Goal: Task Accomplishment & Management: Complete application form

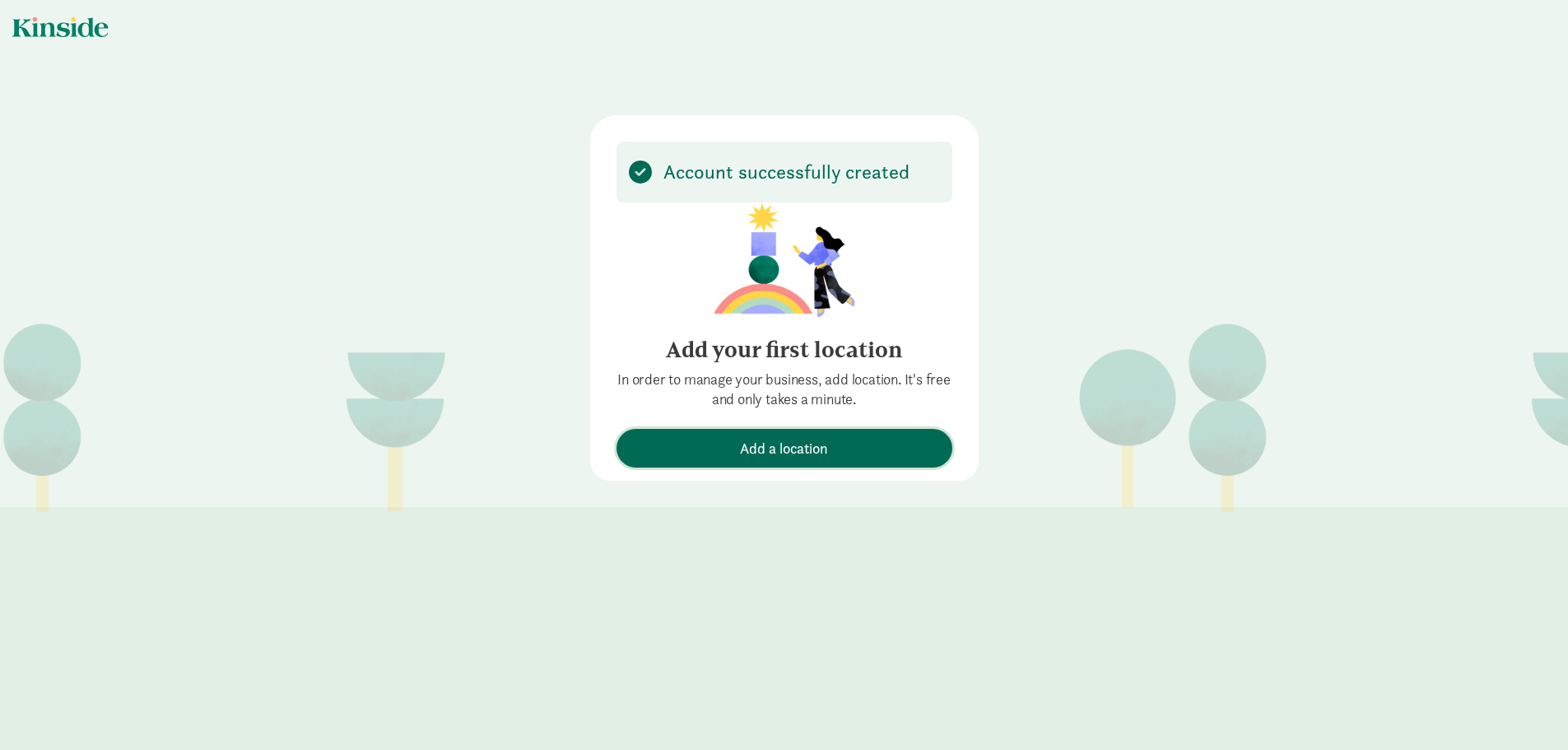
click at [784, 445] on span "Add a location" at bounding box center [784, 448] width 88 height 22
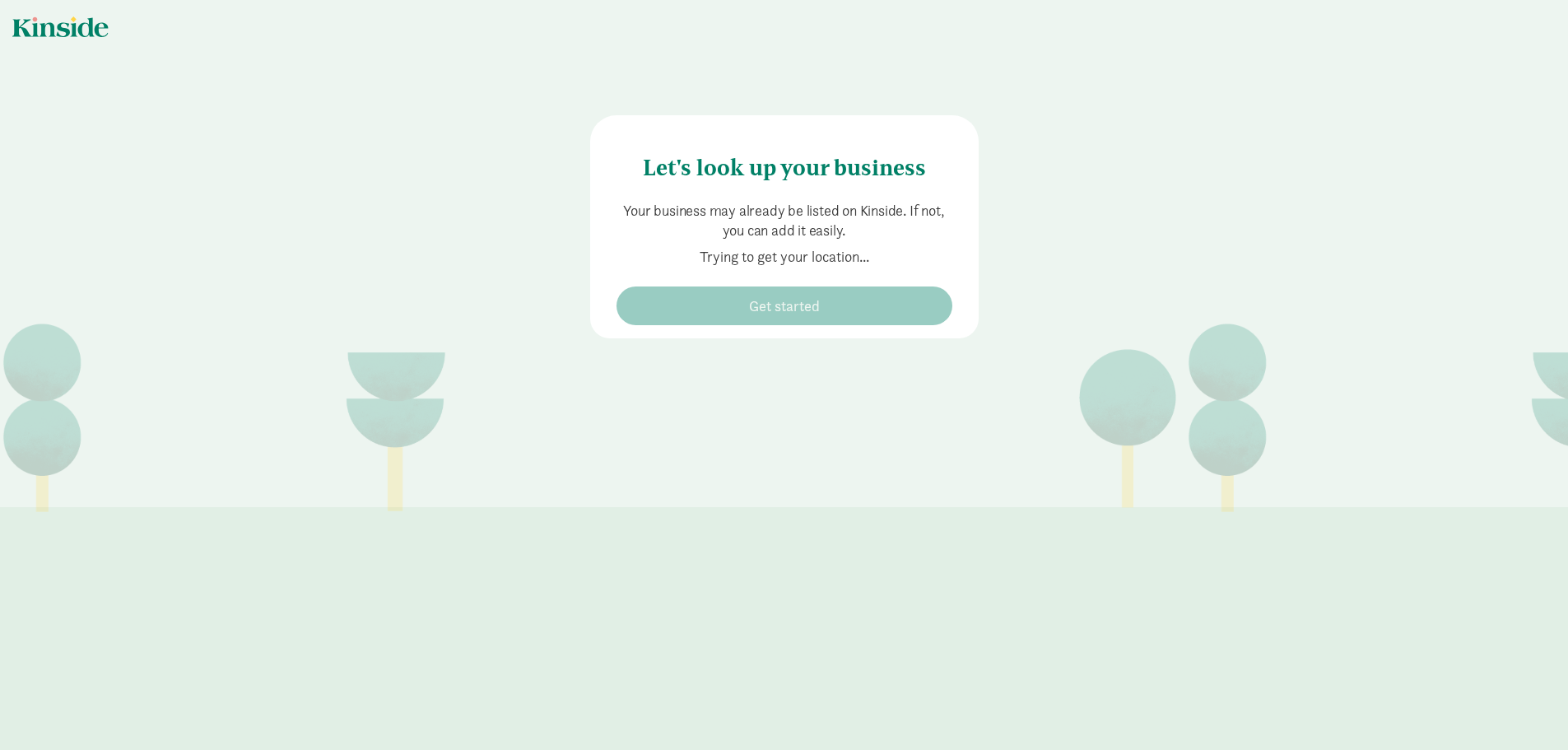
type input "[STREET_ADDRESS]"
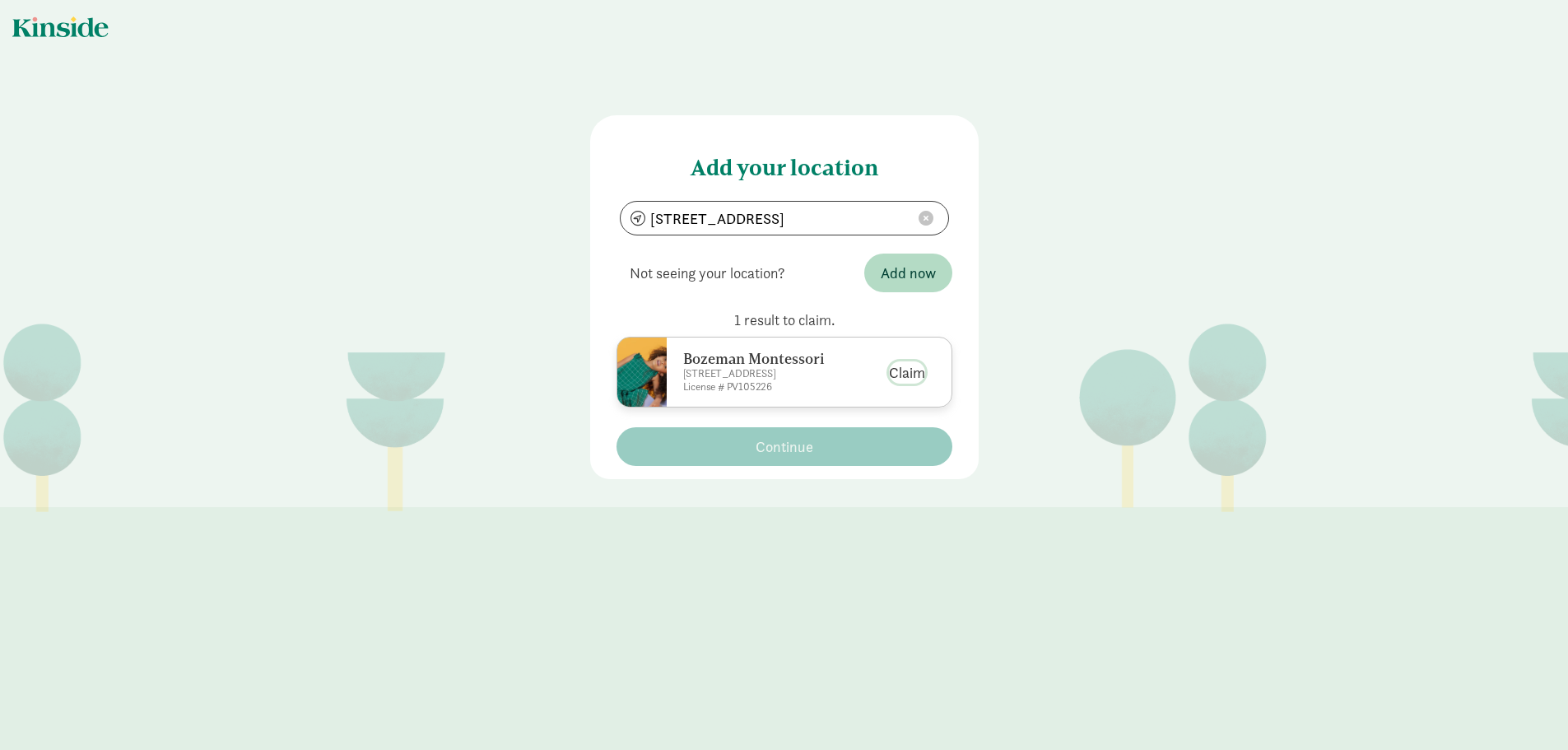
click at [905, 384] on button "Claim" at bounding box center [907, 372] width 36 height 22
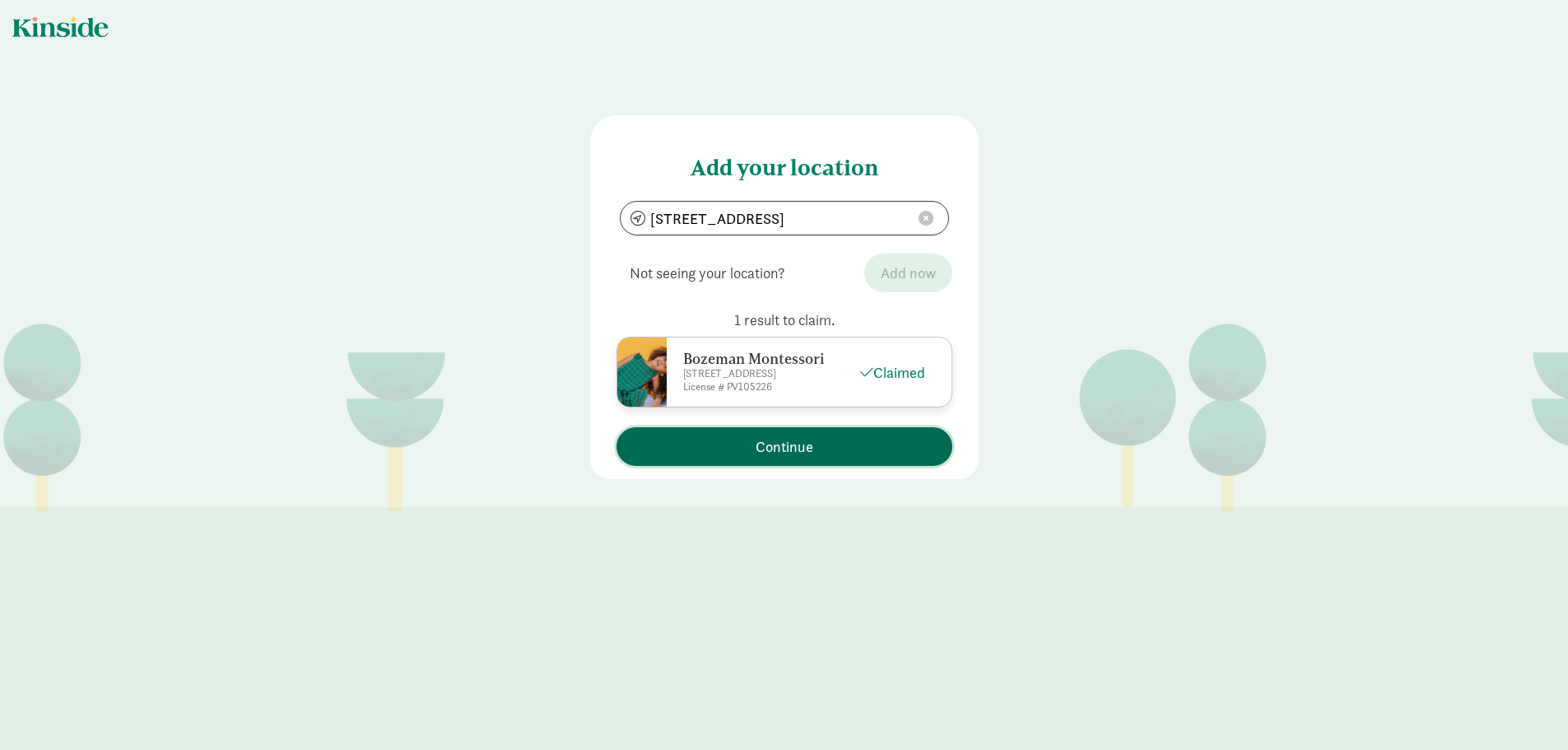
click at [788, 458] on span "Continue" at bounding box center [785, 446] width 58 height 22
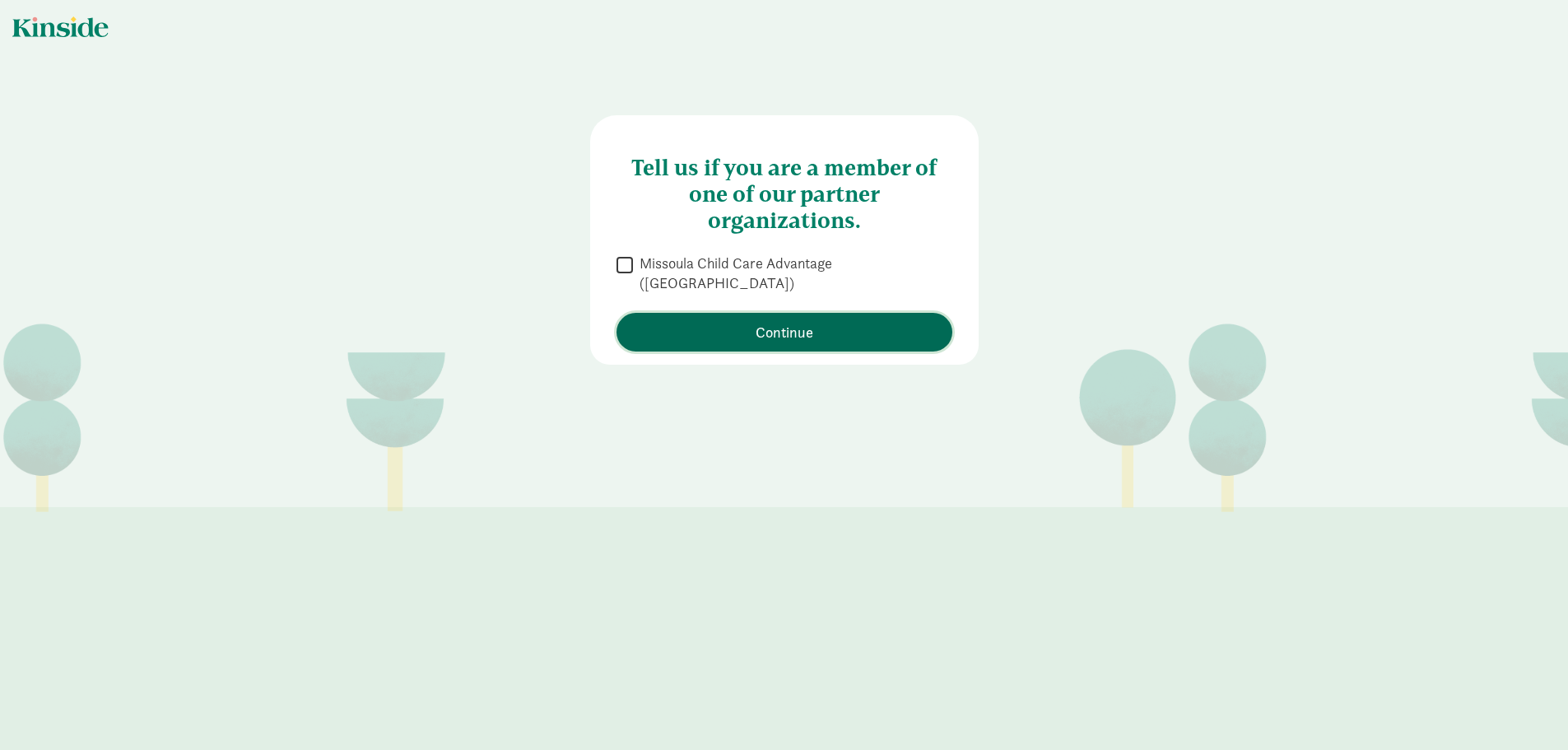
click at [767, 321] on span "Continue" at bounding box center [785, 332] width 58 height 22
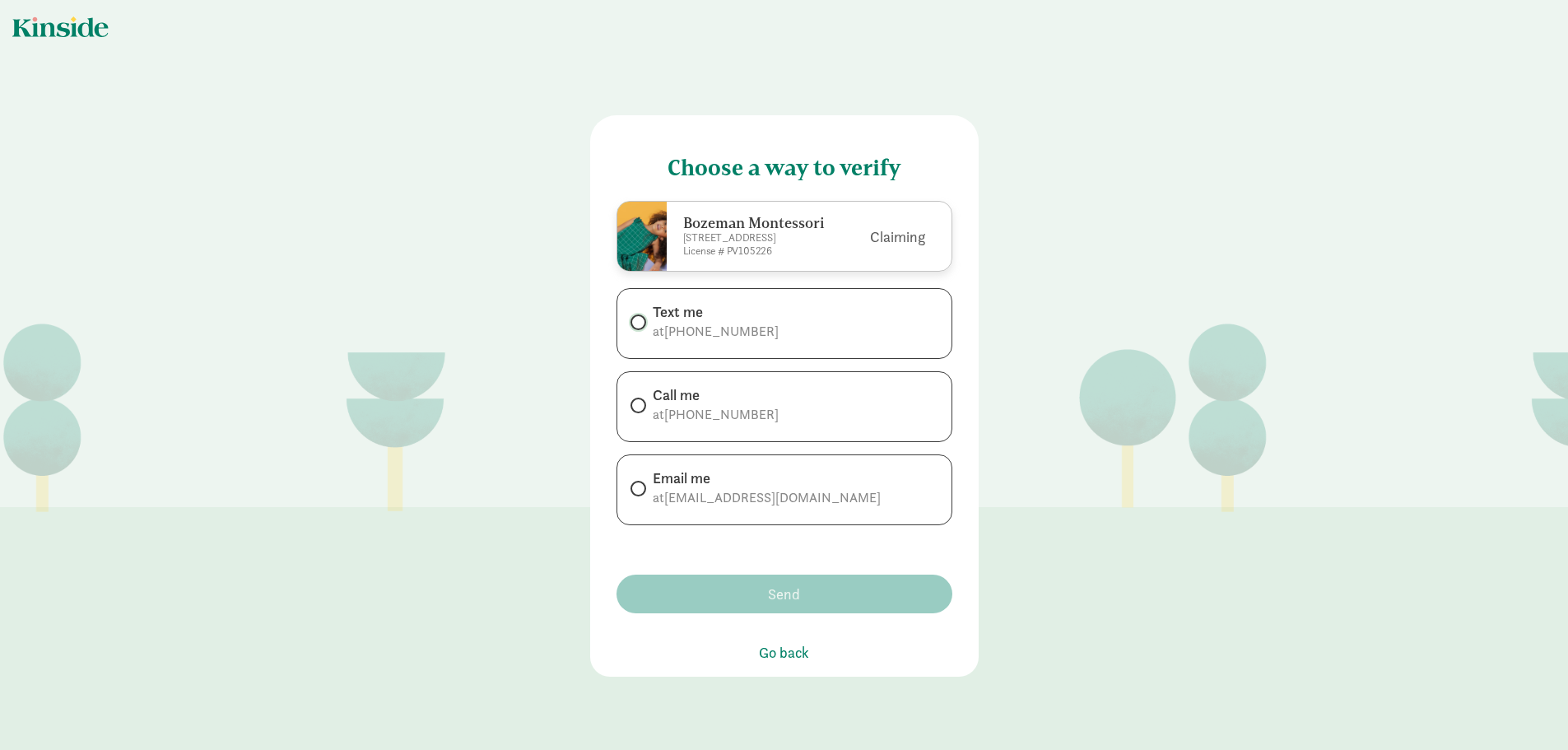
click at [631, 328] on input "Text me at [PHONE_NUMBER]" at bounding box center [635, 322] width 11 height 11
radio input "true"
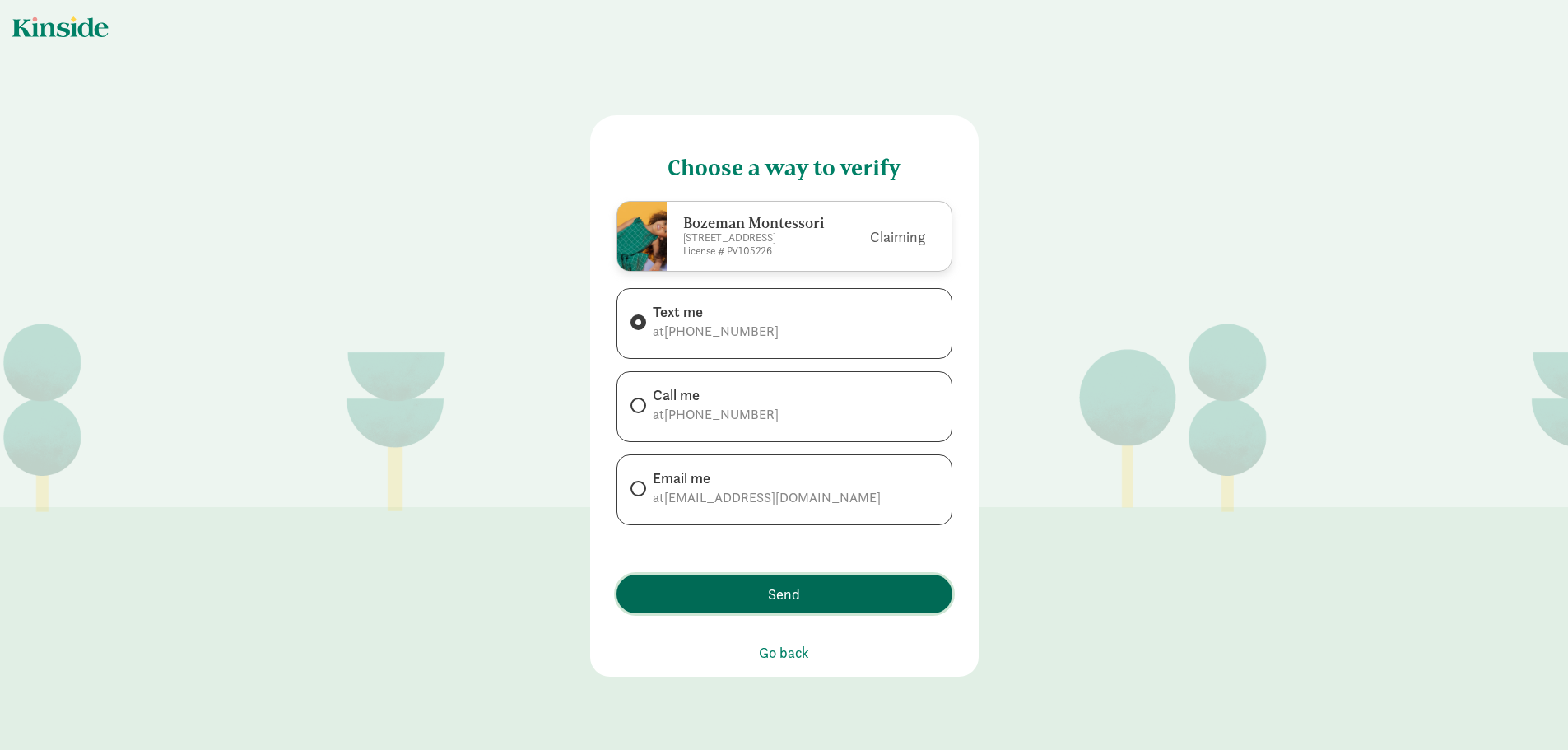
click at [801, 605] on span "Send" at bounding box center [784, 593] width 319 height 22
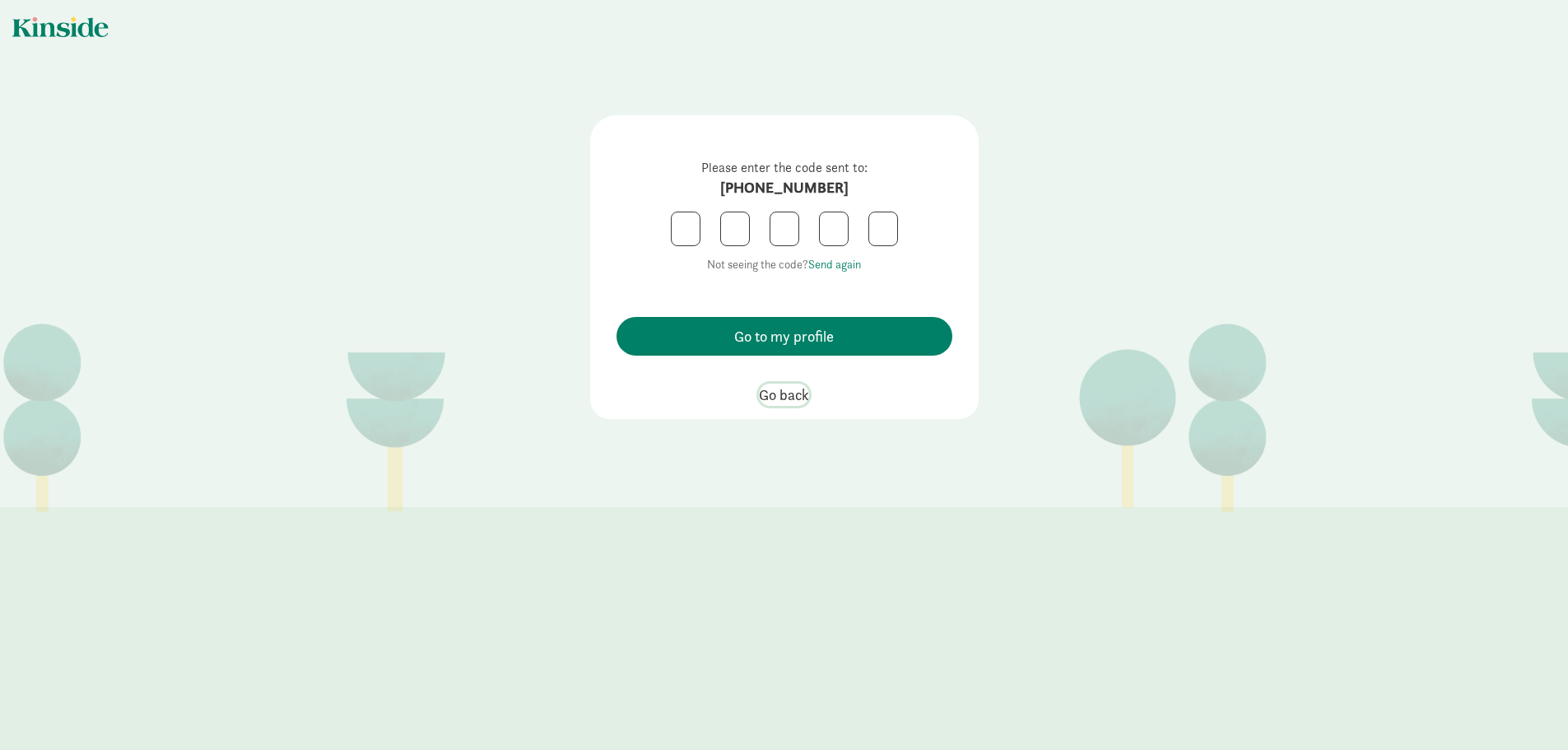
click at [776, 396] on span "Go back" at bounding box center [784, 394] width 50 height 22
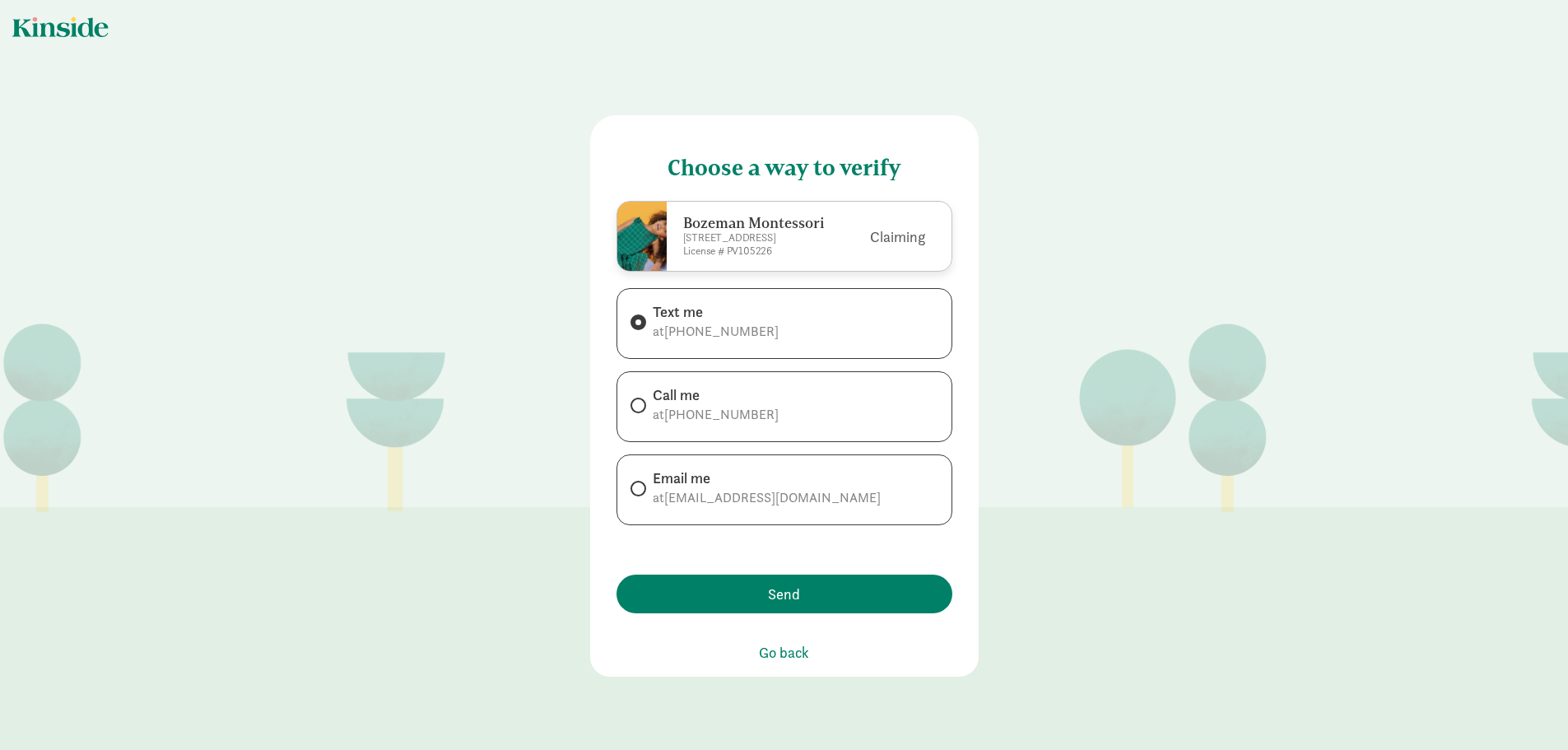
click at [635, 330] on span at bounding box center [638, 322] width 16 height 16
click at [635, 328] on input "Text me at [PHONE_NUMBER]" at bounding box center [635, 322] width 11 height 11
click at [633, 493] on input "Email me at [EMAIL_ADDRESS][DOMAIN_NAME]" at bounding box center [635, 488] width 11 height 11
radio input "true"
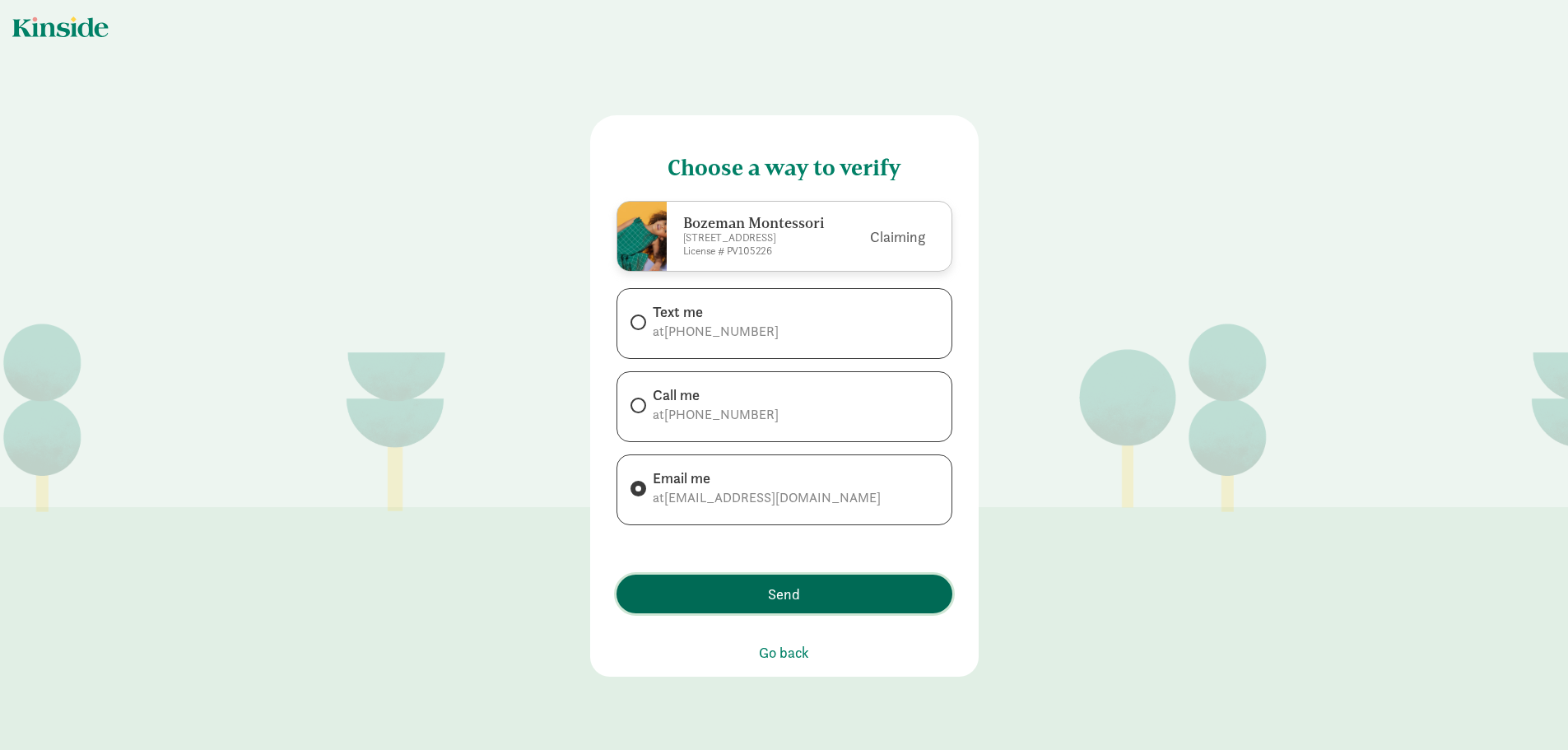
drag, startPoint x: 815, startPoint y: 623, endPoint x: 930, endPoint y: 702, distance: 139.5
click at [816, 605] on span "Send" at bounding box center [784, 593] width 319 height 22
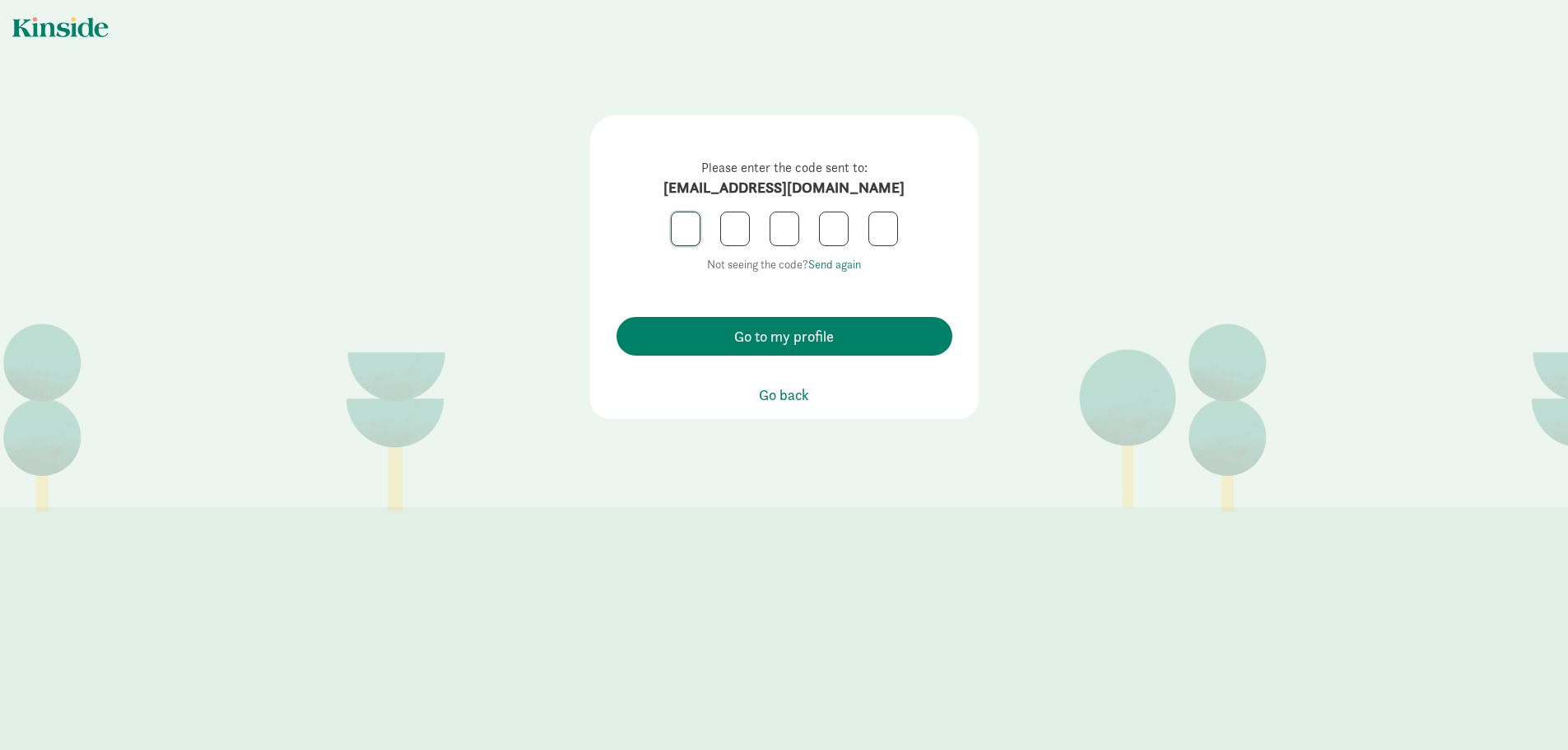
click at [689, 230] on input "text" at bounding box center [686, 229] width 28 height 33
click at [824, 333] on span "Go to my profile" at bounding box center [784, 336] width 100 height 22
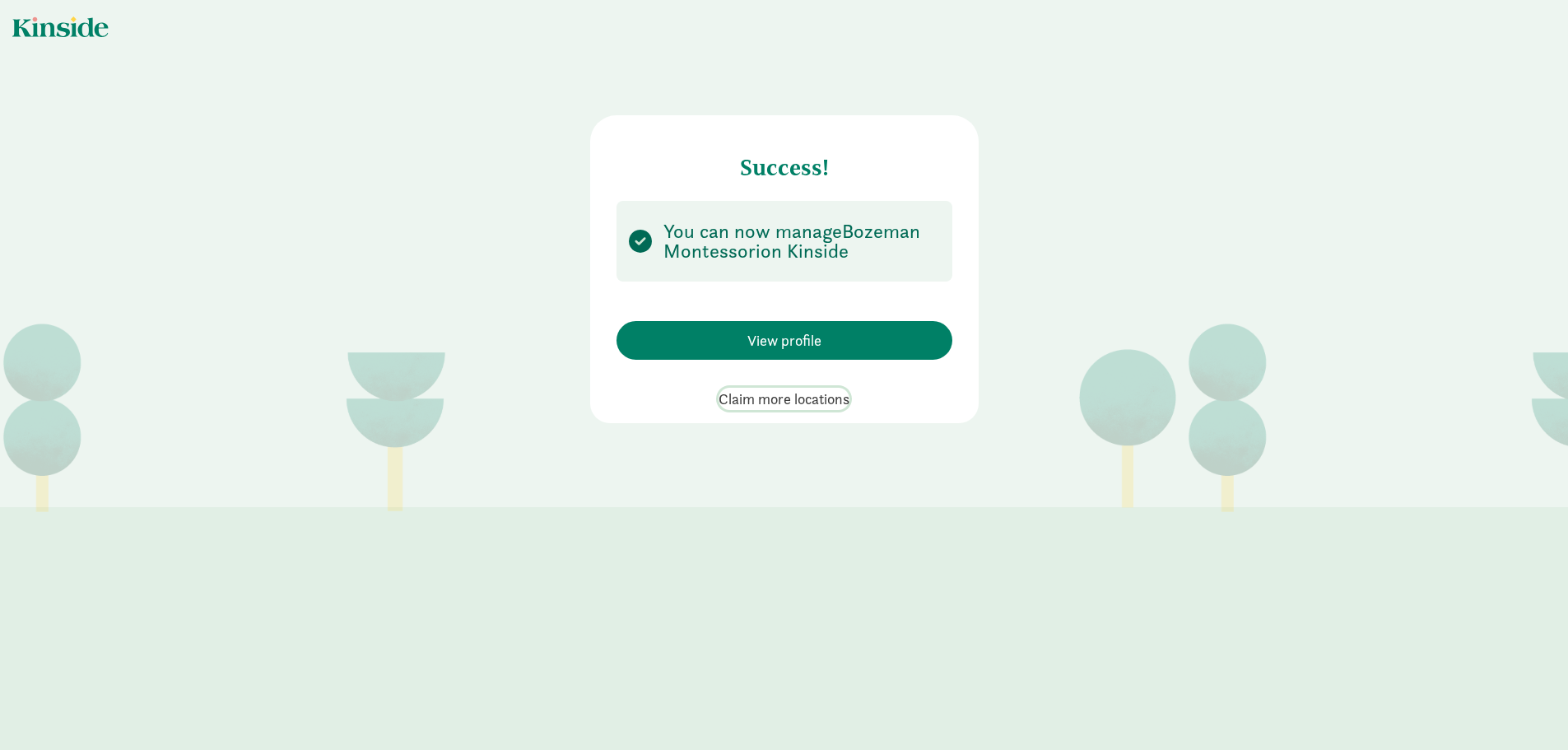
click at [772, 394] on span "Claim more locations" at bounding box center [784, 399] width 131 height 22
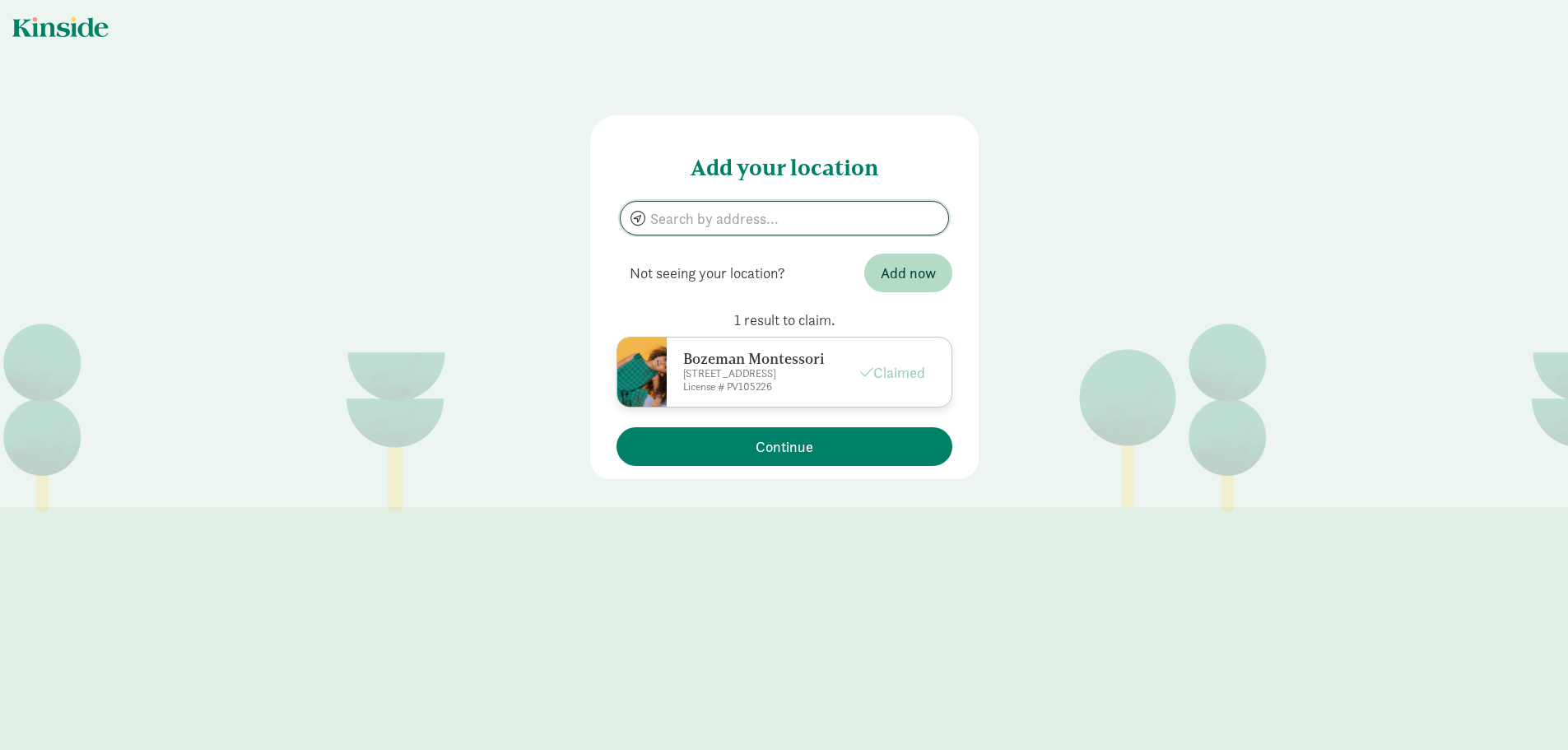
click at [693, 224] on input at bounding box center [784, 218] width 328 height 33
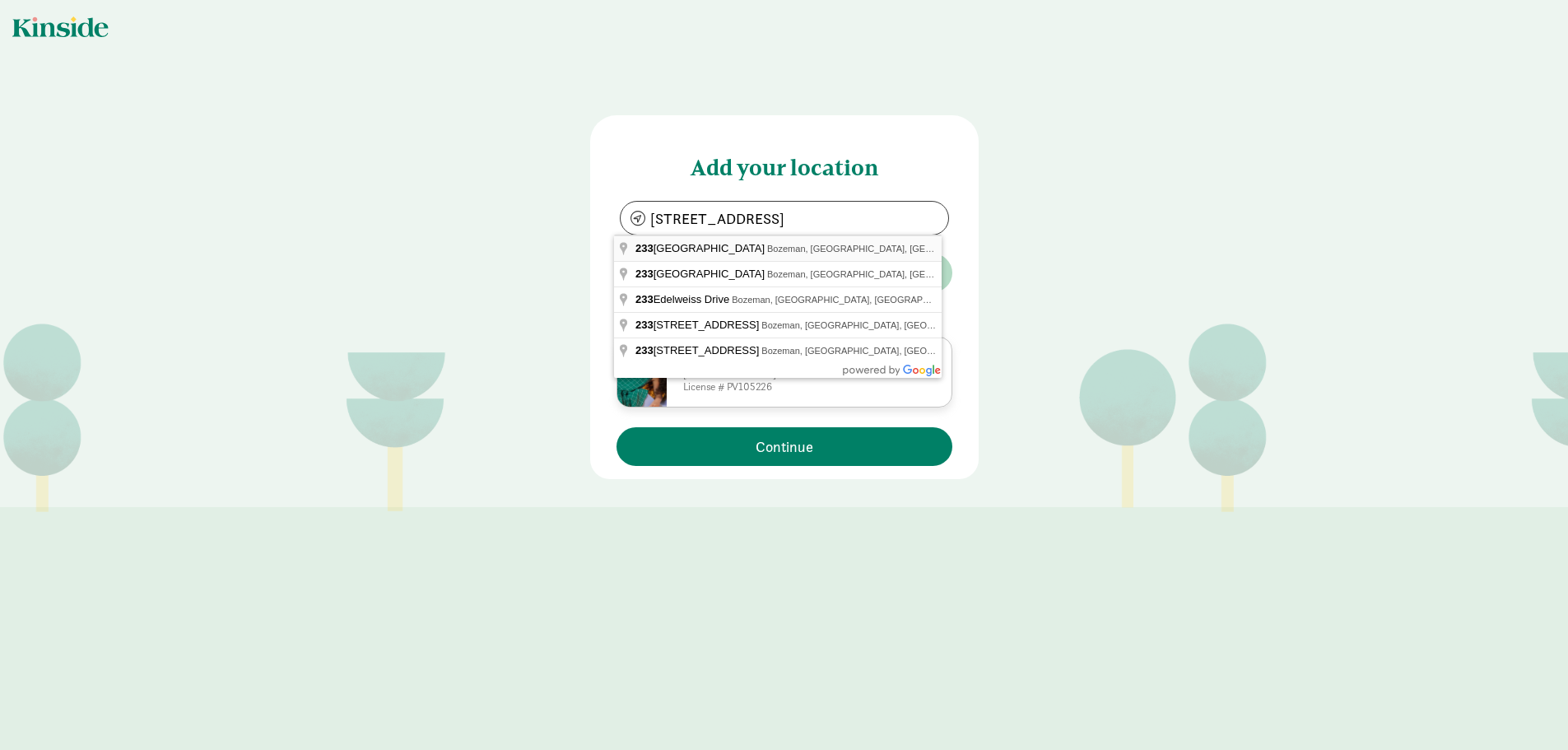
type input "[STREET_ADDRESS]"
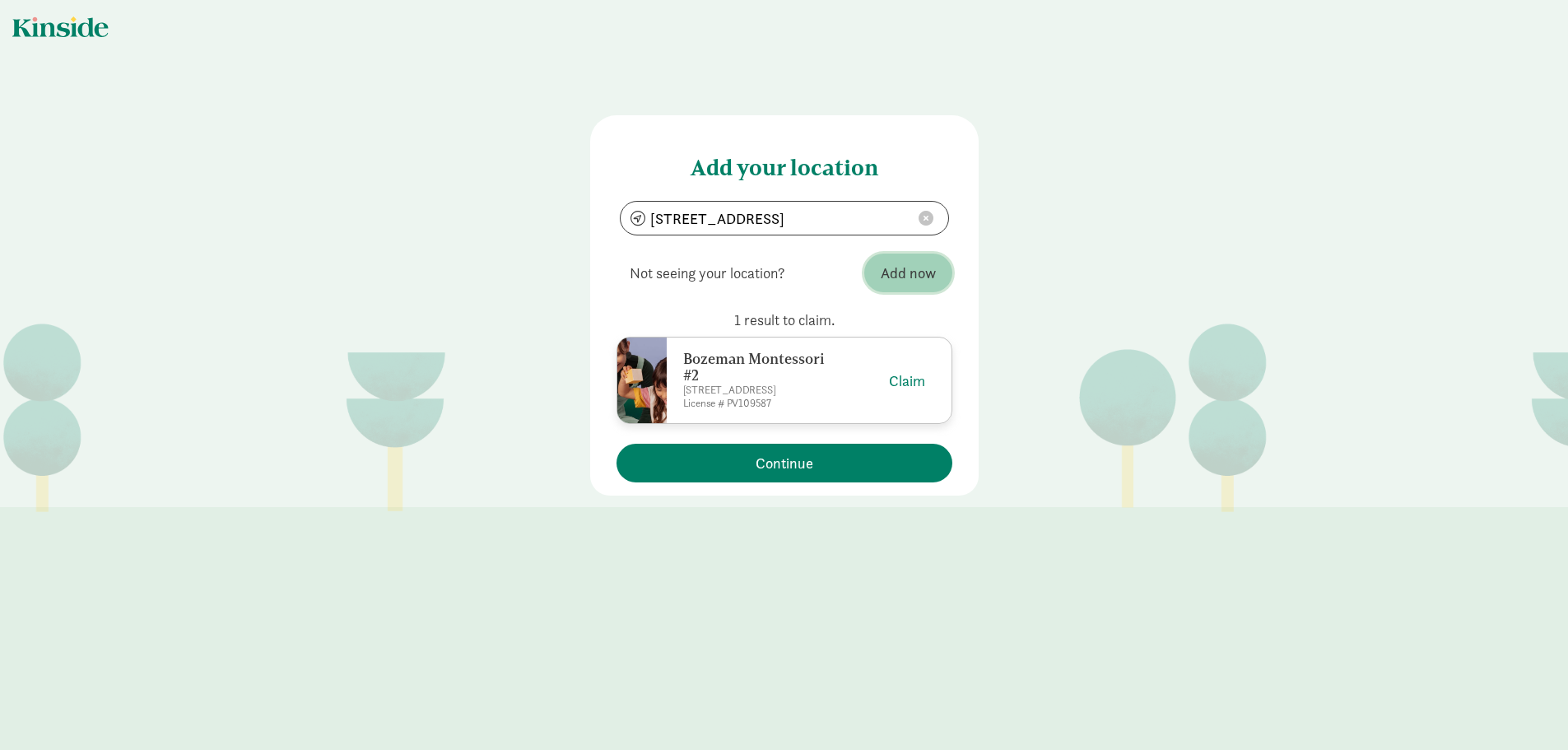
click at [903, 271] on span "Add now" at bounding box center [908, 272] width 55 height 22
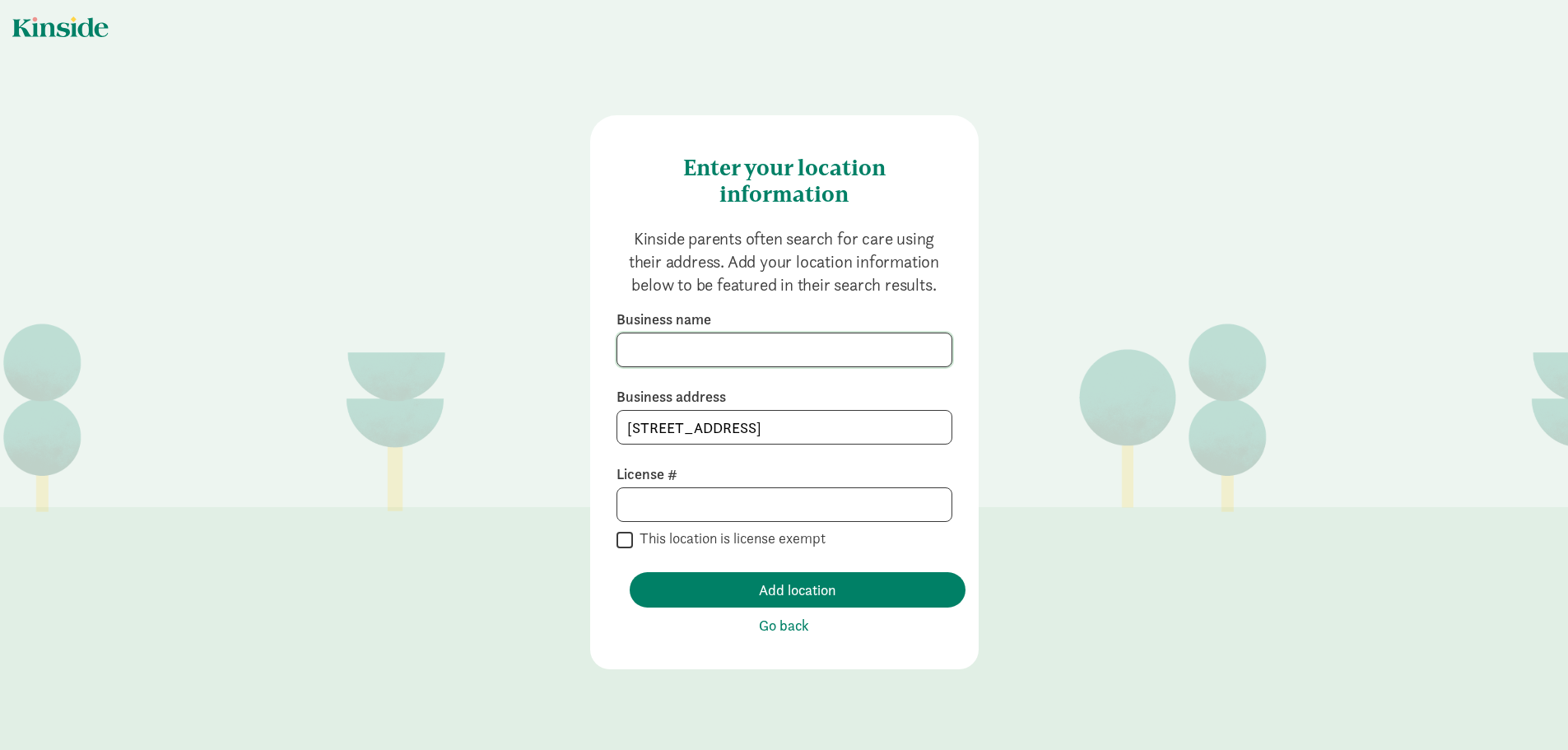
click at [659, 347] on input at bounding box center [784, 350] width 334 height 33
type input "Bozeman Montessori South"
click at [655, 498] on input at bounding box center [784, 504] width 334 height 33
type input "PV109587"
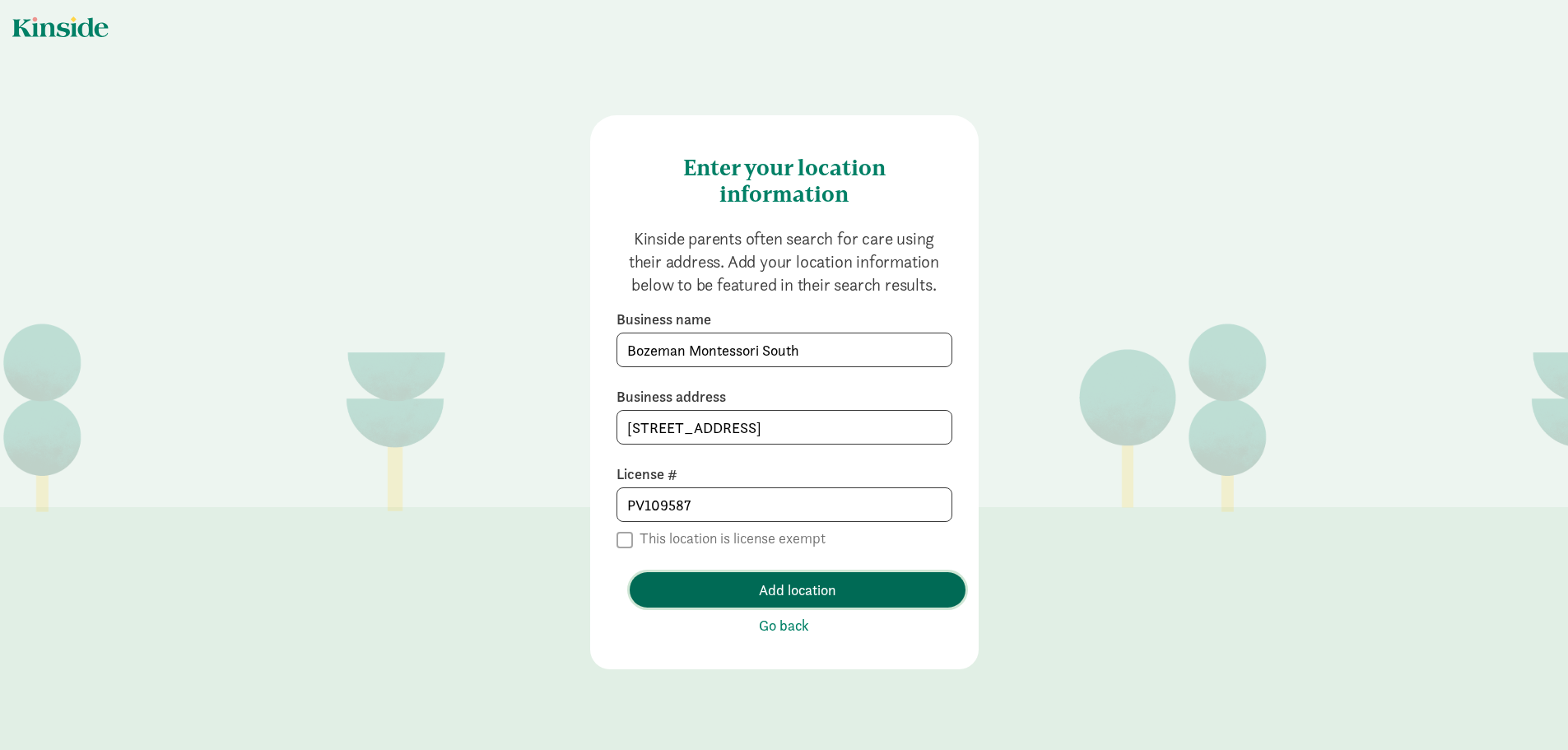
click at [793, 589] on span "Add location" at bounding box center [798, 589] width 78 height 22
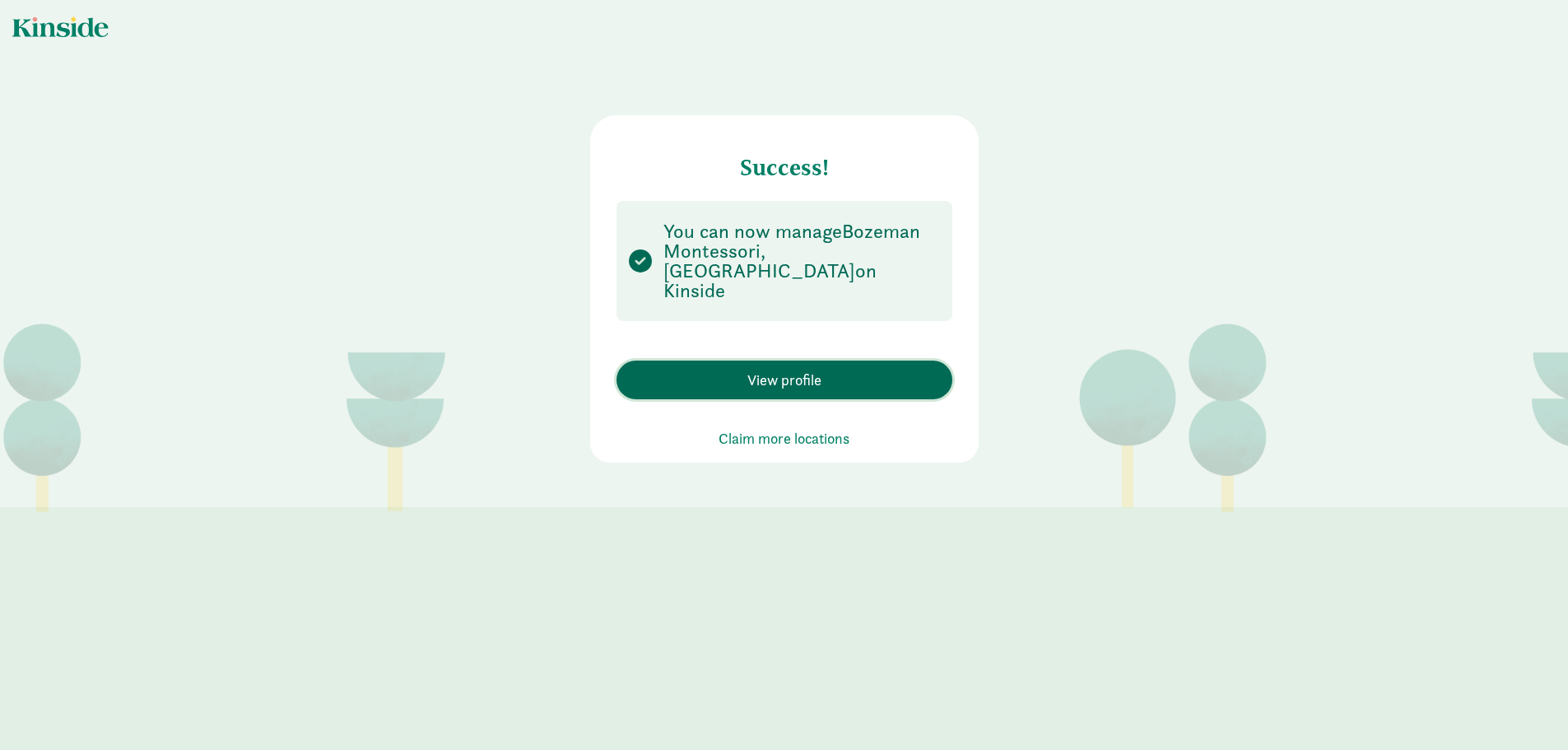
click at [782, 369] on span "View profile" at bounding box center [785, 380] width 74 height 22
